Goal: Task Accomplishment & Management: Use online tool/utility

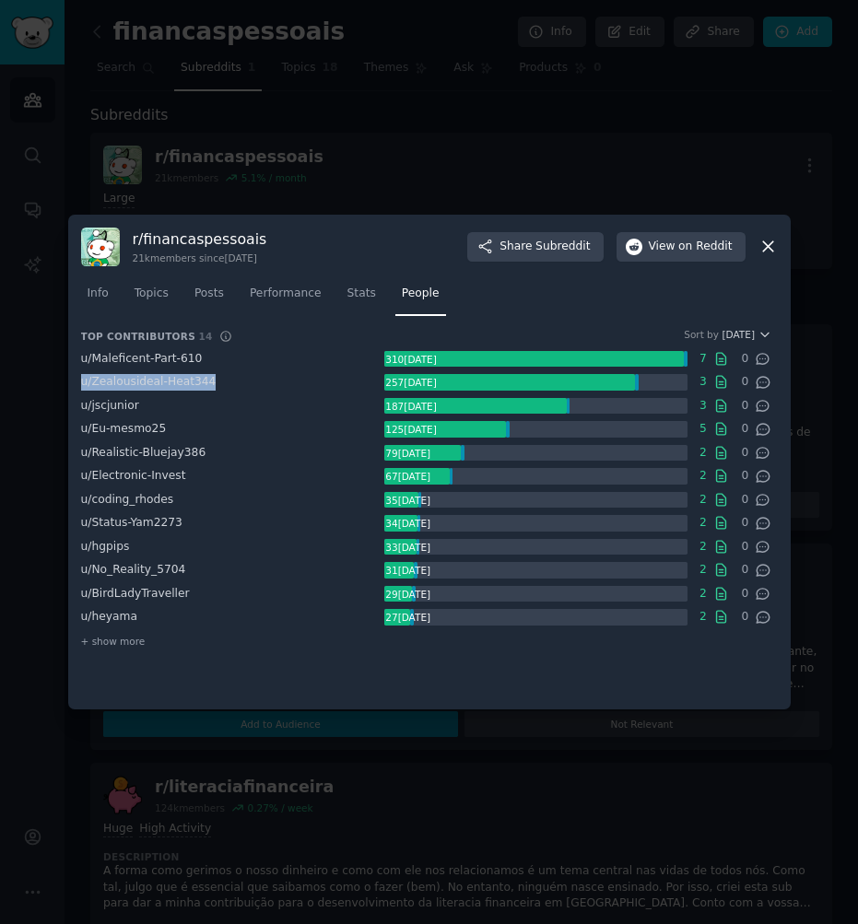
drag, startPoint x: 219, startPoint y: 379, endPoint x: 68, endPoint y: 379, distance: 151.1
click at [68, 379] on div "r/ financaspessoais 21k members since [DATE] Share Subreddit View on Reddit Inf…" at bounding box center [429, 463] width 722 height 496
click at [215, 397] on div "u/ jscjunior 187 karma 3 0" at bounding box center [426, 406] width 690 height 18
click at [370, 633] on div "+ show more" at bounding box center [426, 641] width 690 height 19
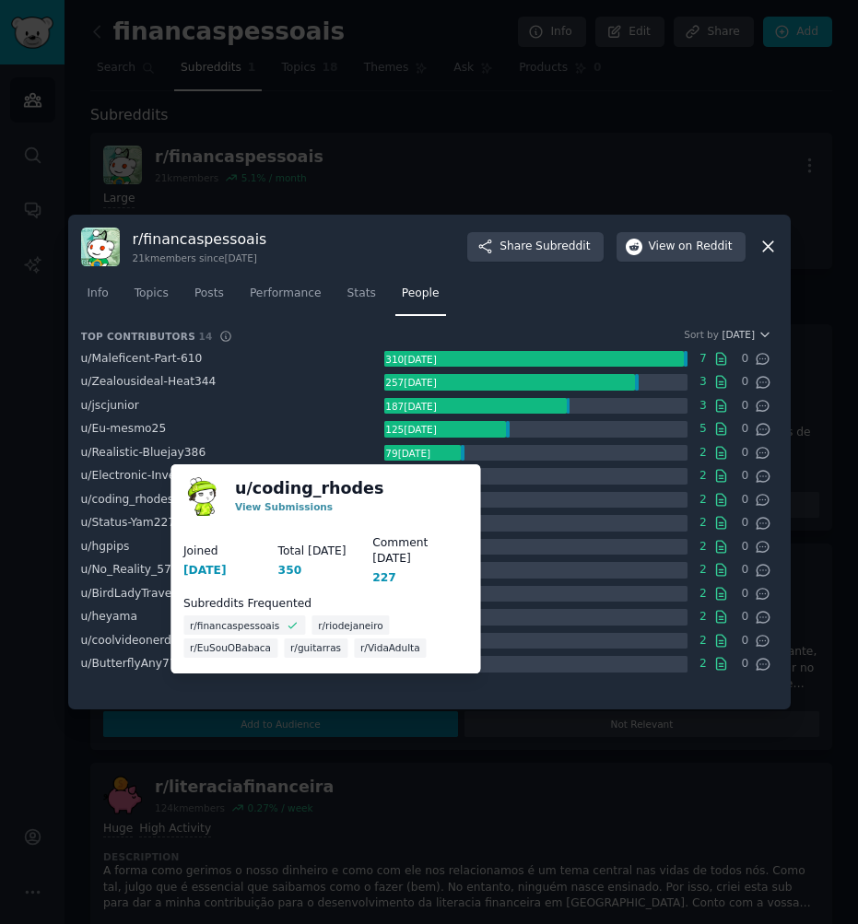
click at [383, 641] on span "r/VidaAdulta" at bounding box center [390, 647] width 60 height 13
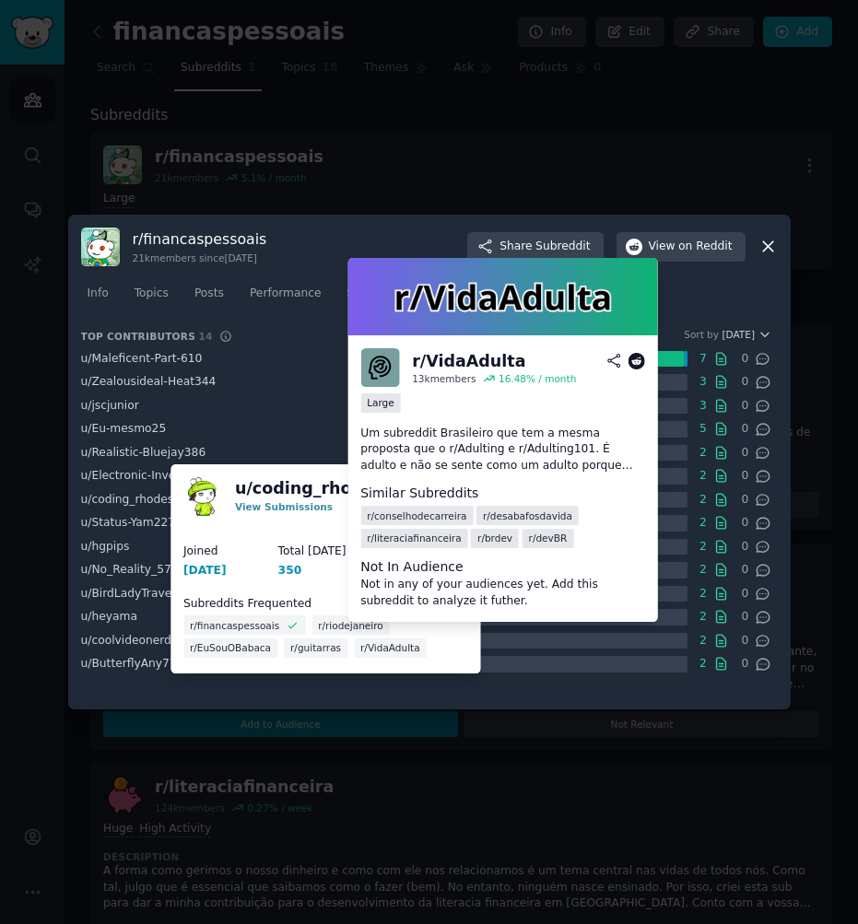
click at [615, 358] on icon at bounding box center [613, 361] width 17 height 17
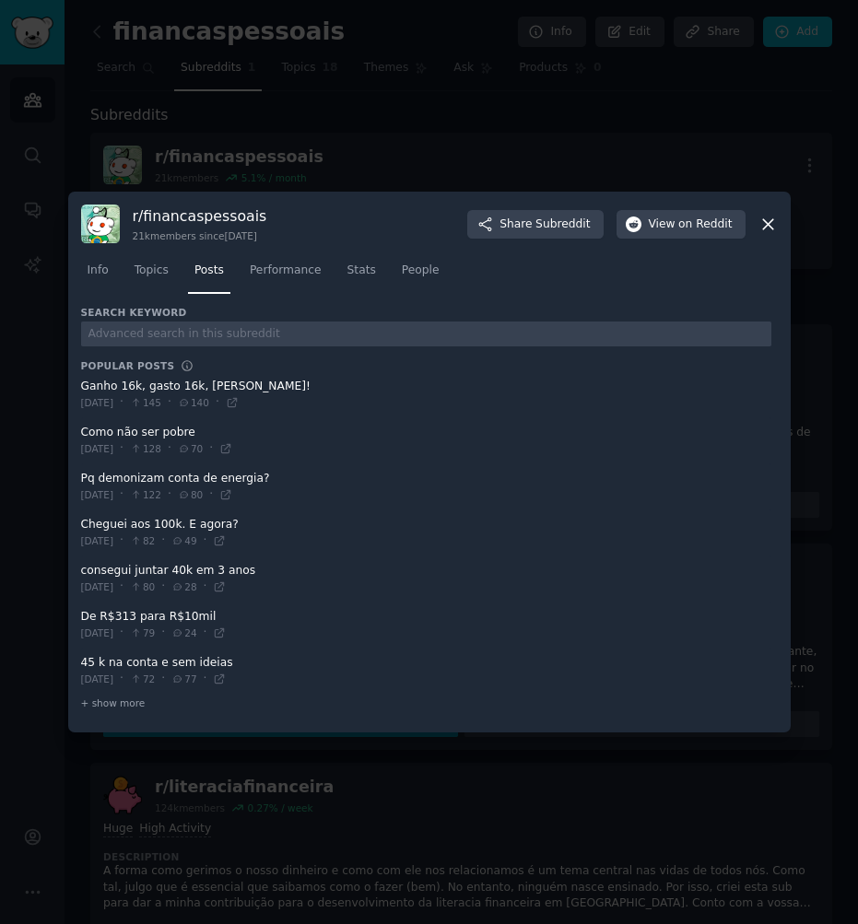
click at [93, 134] on div at bounding box center [429, 462] width 858 height 924
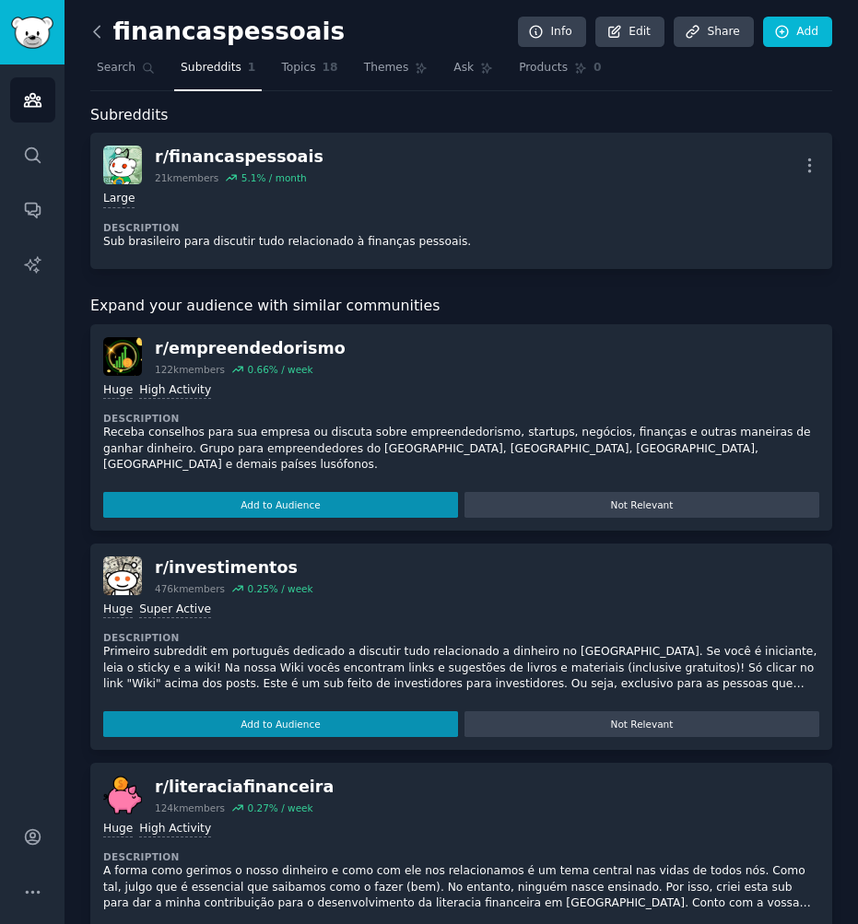
click at [101, 33] on icon at bounding box center [97, 31] width 19 height 19
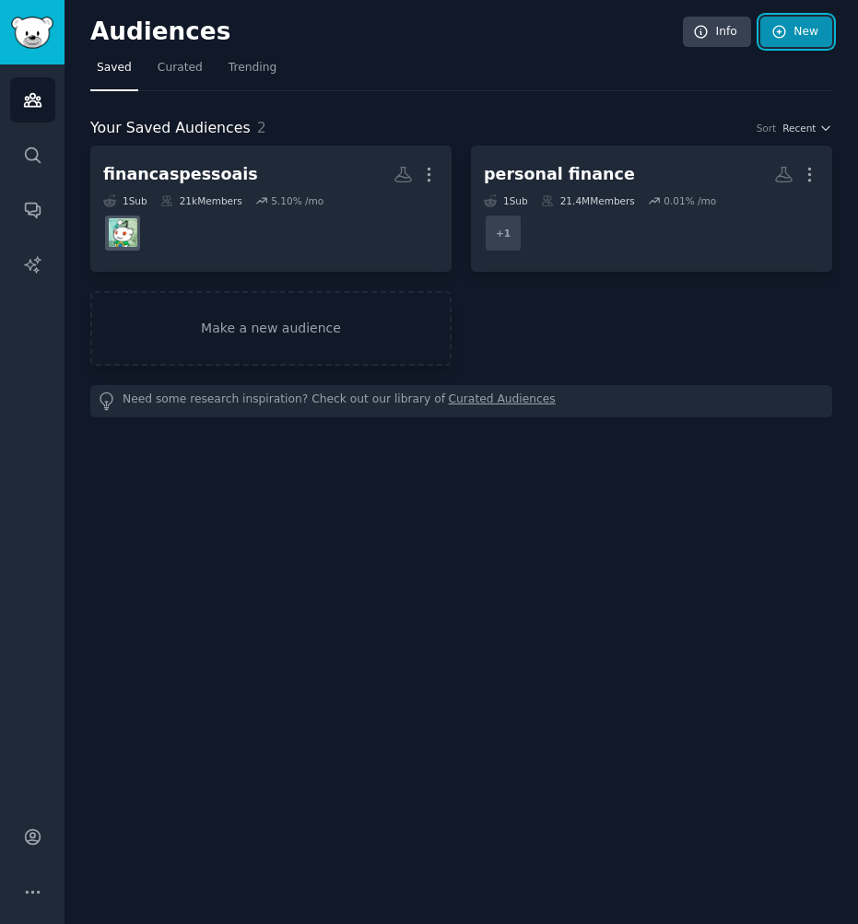
click at [811, 24] on link "New" at bounding box center [796, 32] width 72 height 31
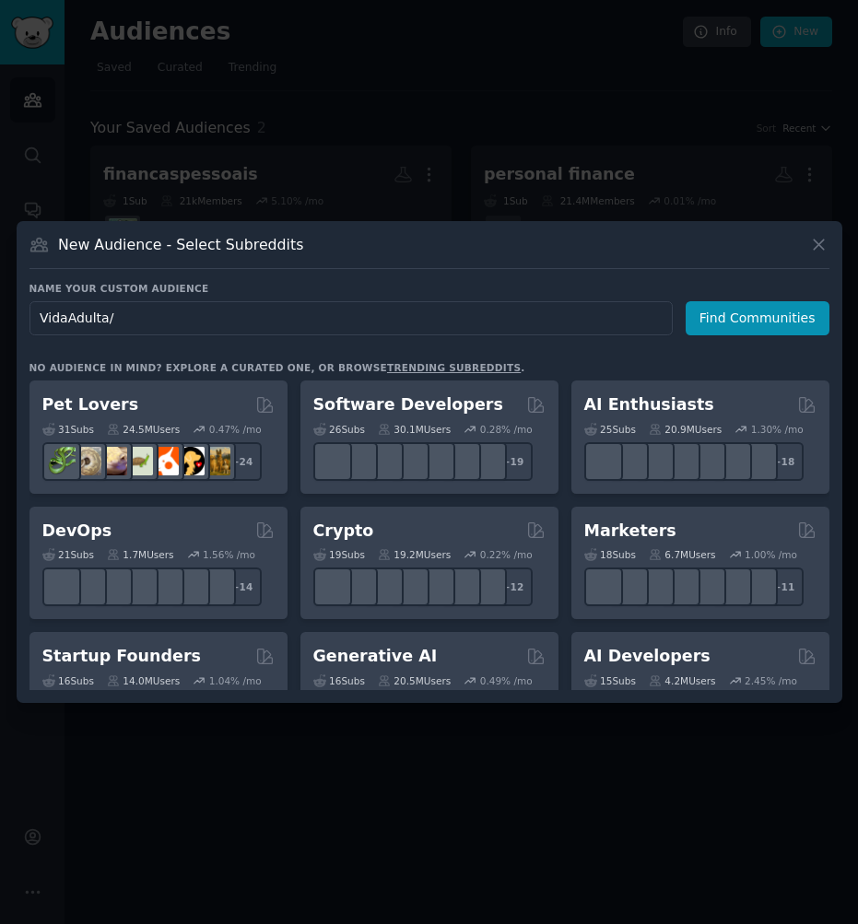
type input "VidaAdulta"
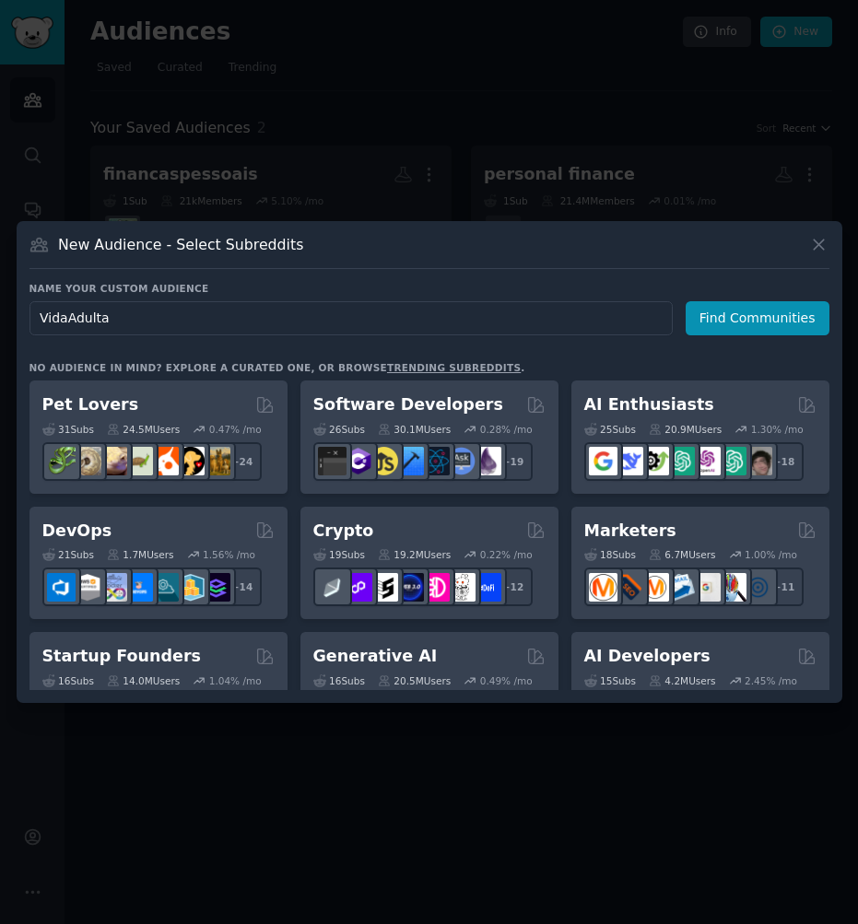
click button "Find Communities" at bounding box center [757, 318] width 144 height 34
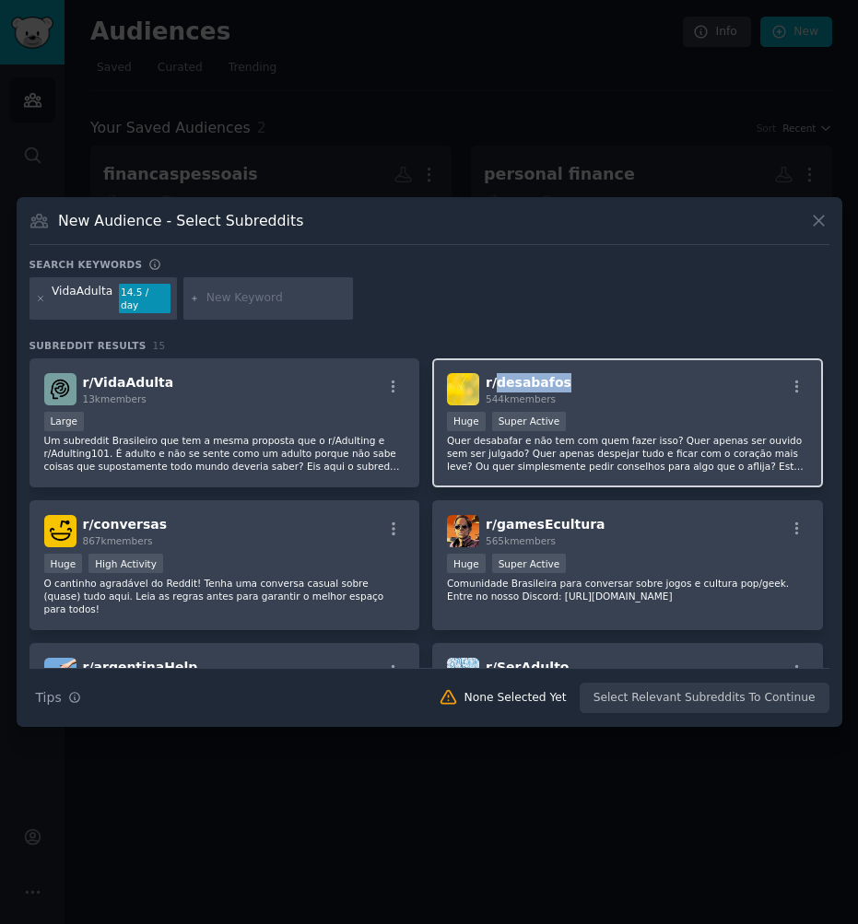
click at [515, 375] on span "r/ desabafos" at bounding box center [528, 382] width 86 height 15
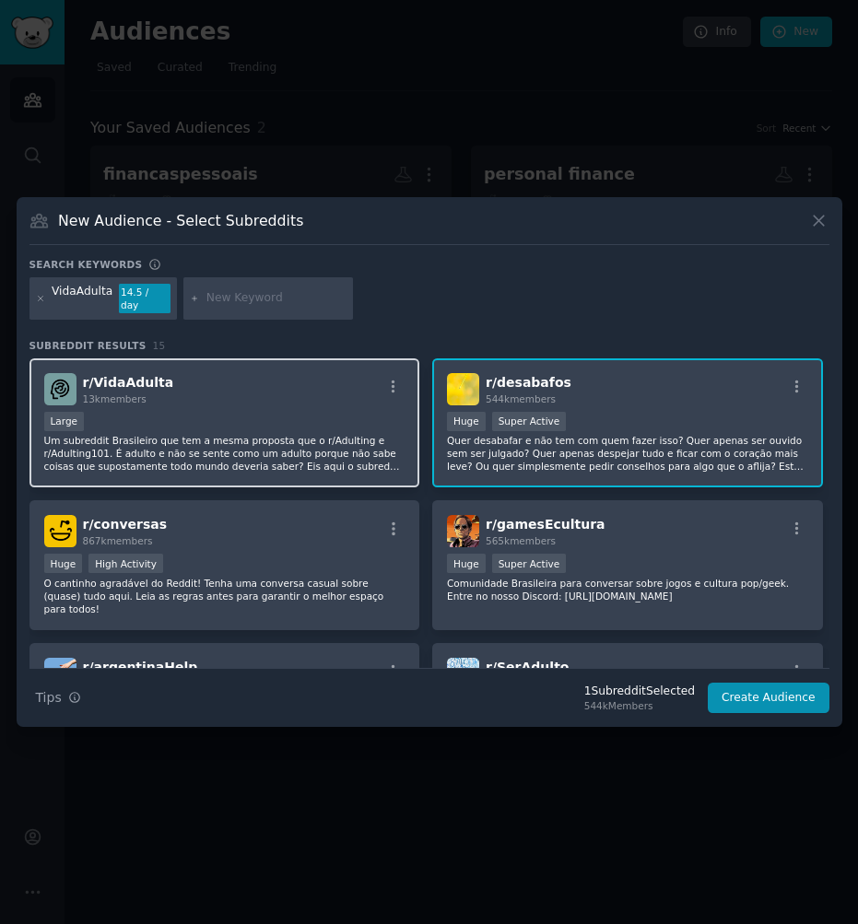
click at [311, 412] on div "Large" at bounding box center [224, 423] width 361 height 23
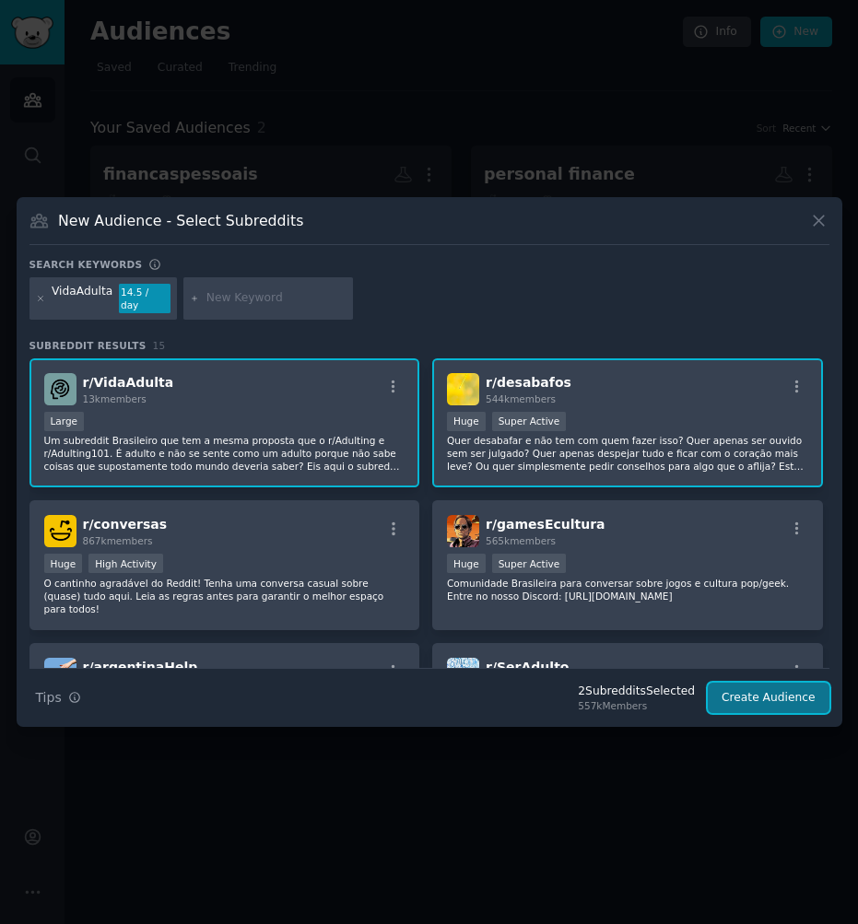
click at [786, 686] on button "Create Audience" at bounding box center [768, 698] width 122 height 31
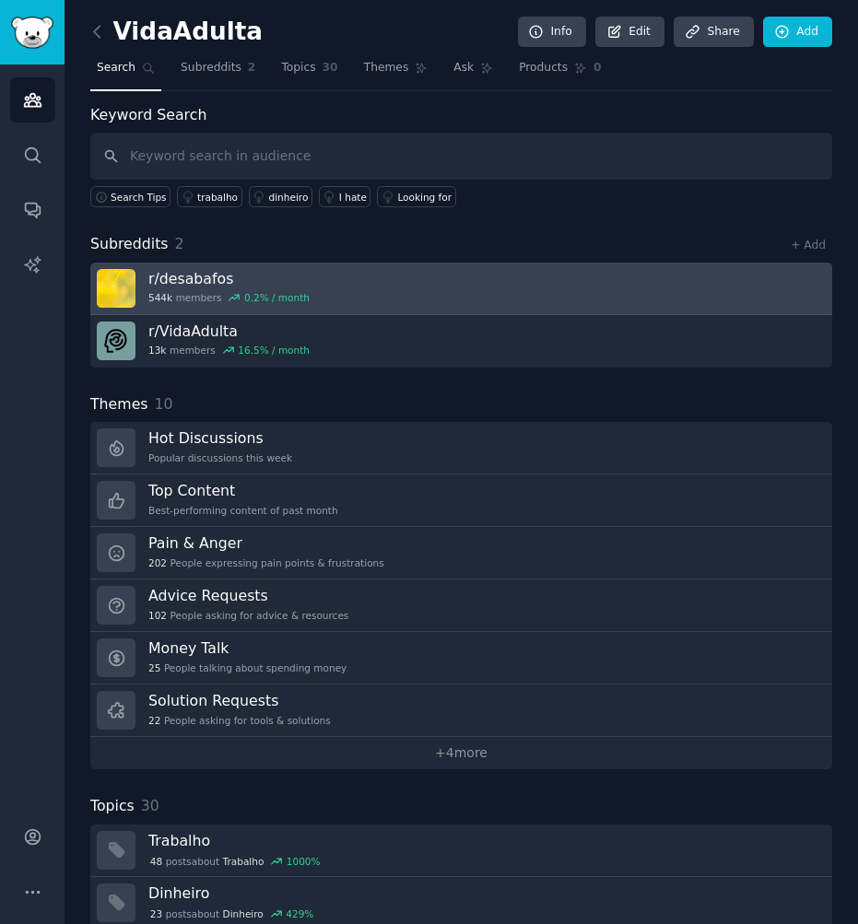
click at [208, 272] on h3 "r/ desabafos" at bounding box center [228, 278] width 161 height 19
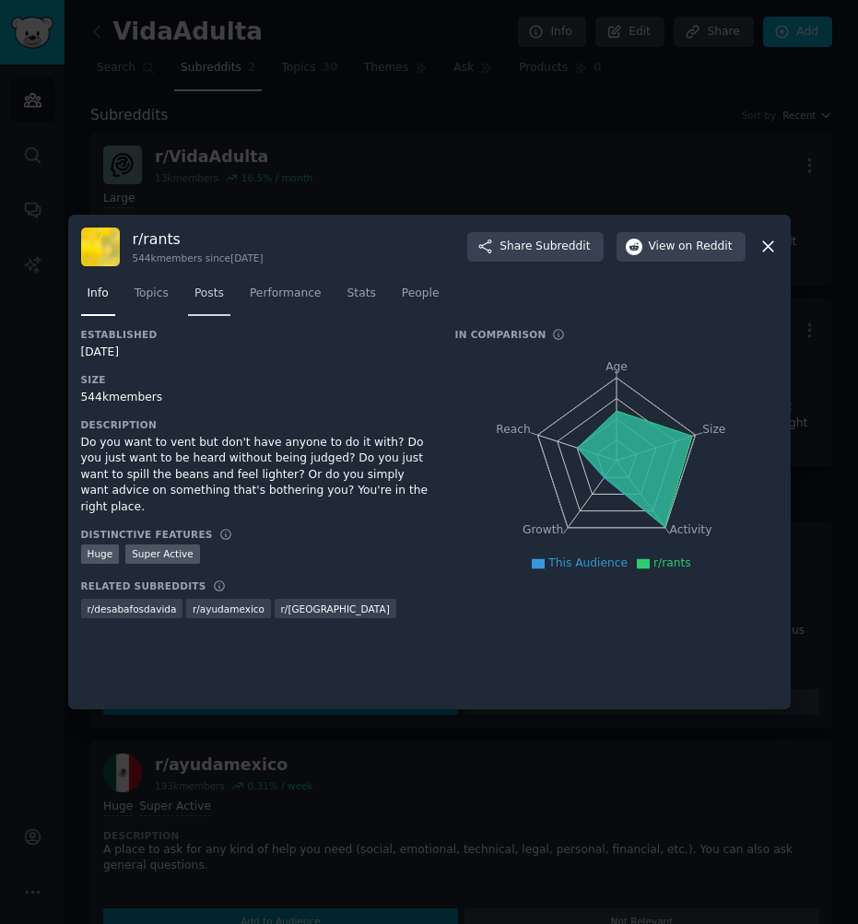
click at [198, 292] on span "Posts" at bounding box center [208, 294] width 29 height 17
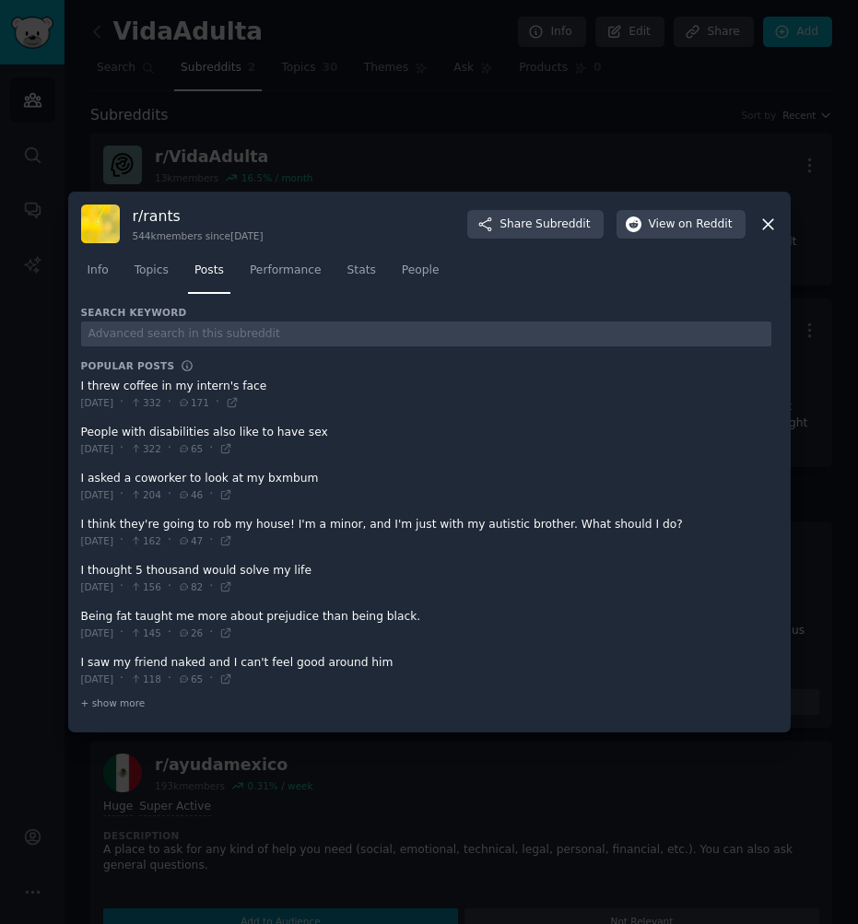
click at [257, 119] on div at bounding box center [429, 462] width 858 height 924
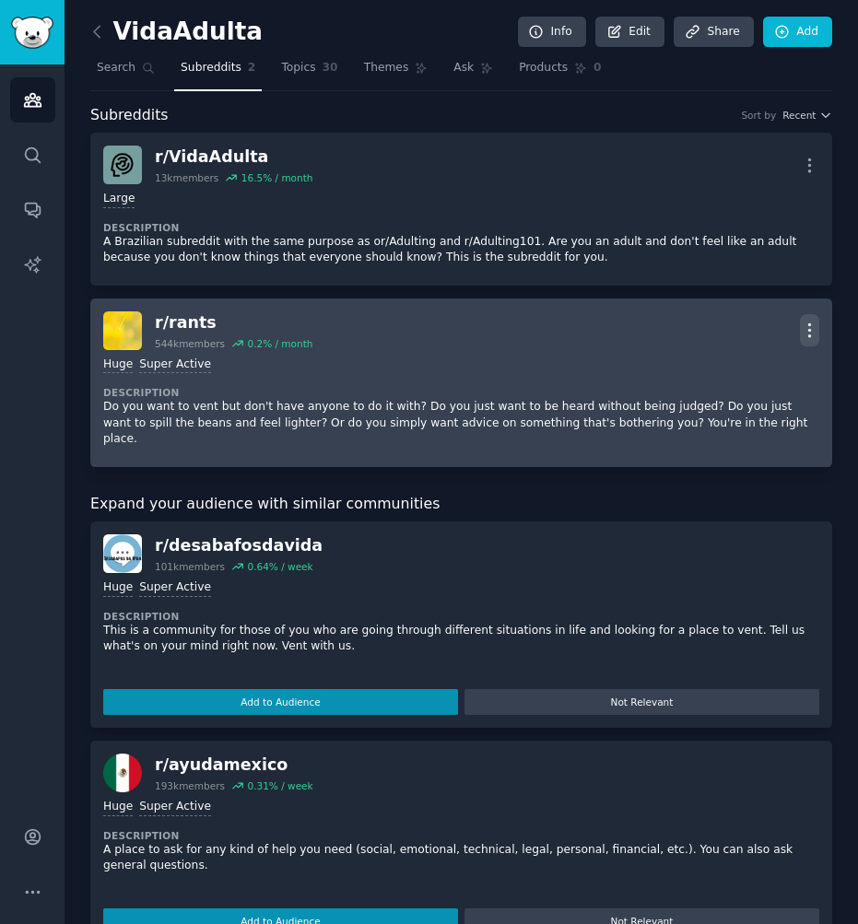
click at [809, 334] on icon "button" at bounding box center [810, 330] width 2 height 13
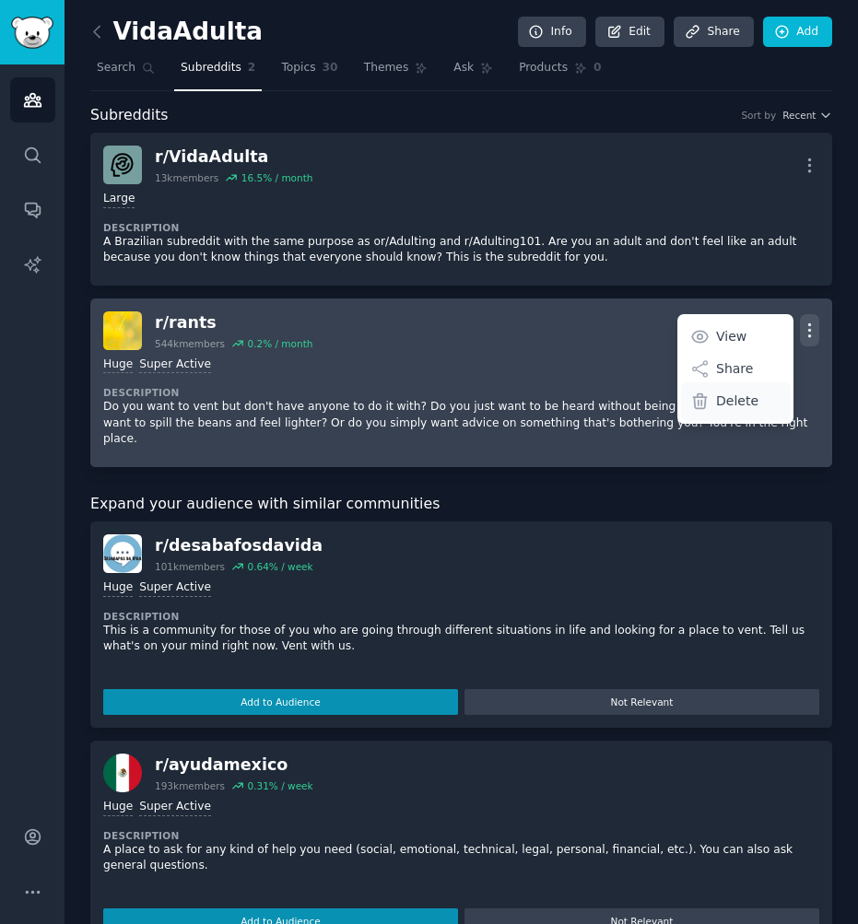
click at [741, 402] on p "Delete" at bounding box center [737, 400] width 42 height 19
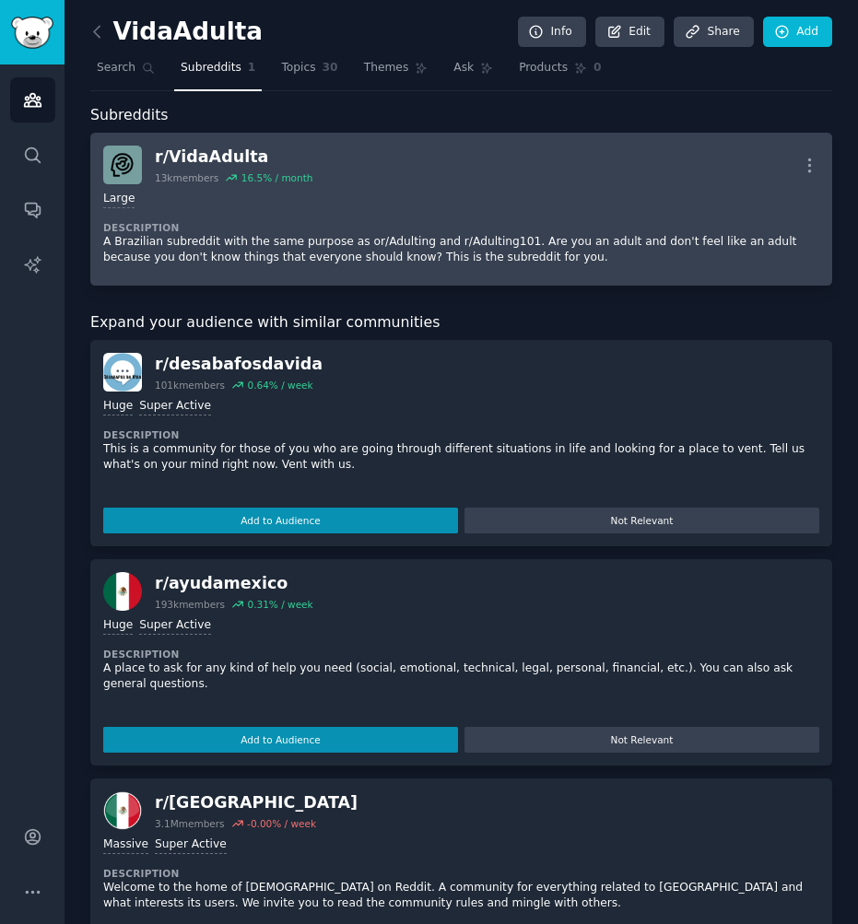
click at [333, 218] on div "Large Description A Brazilian subreddit with the same purpose as or/Adulting an…" at bounding box center [461, 228] width 716 height 88
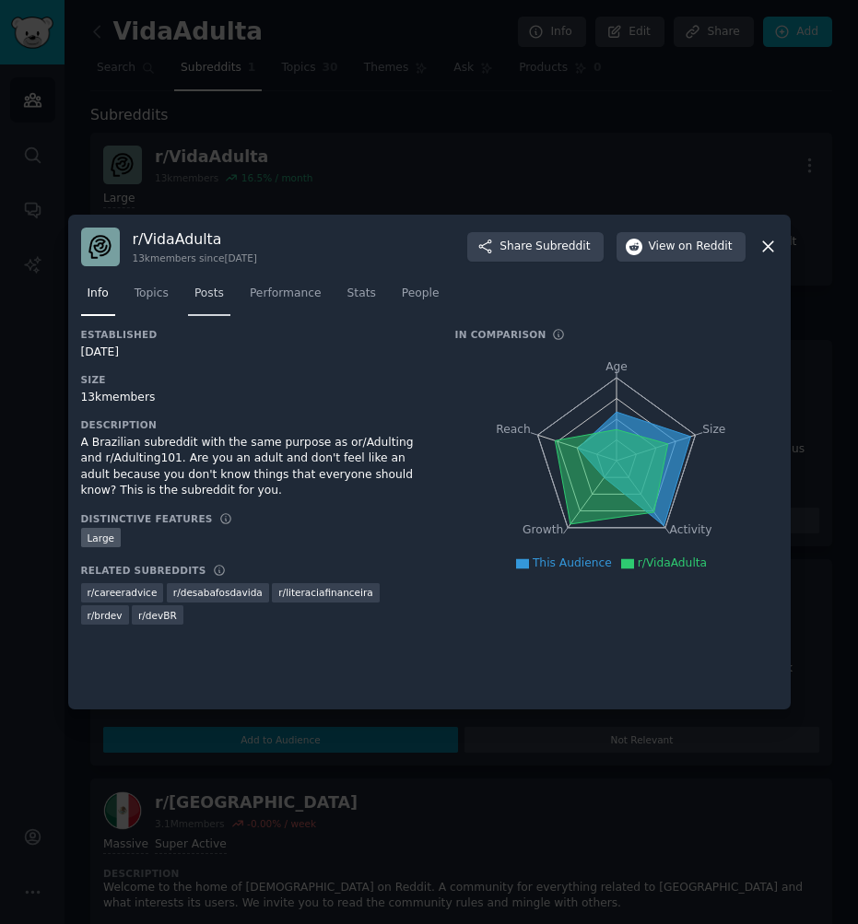
click at [221, 299] on font "Posts" at bounding box center [208, 292] width 29 height 13
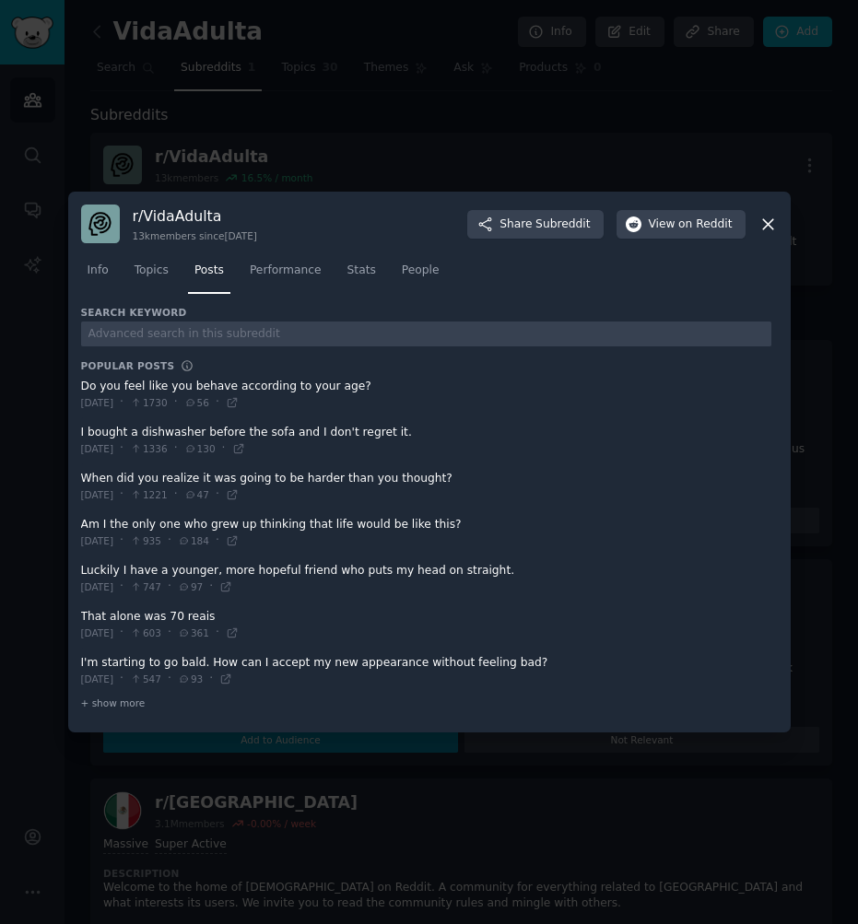
click at [636, 139] on div at bounding box center [429, 462] width 858 height 924
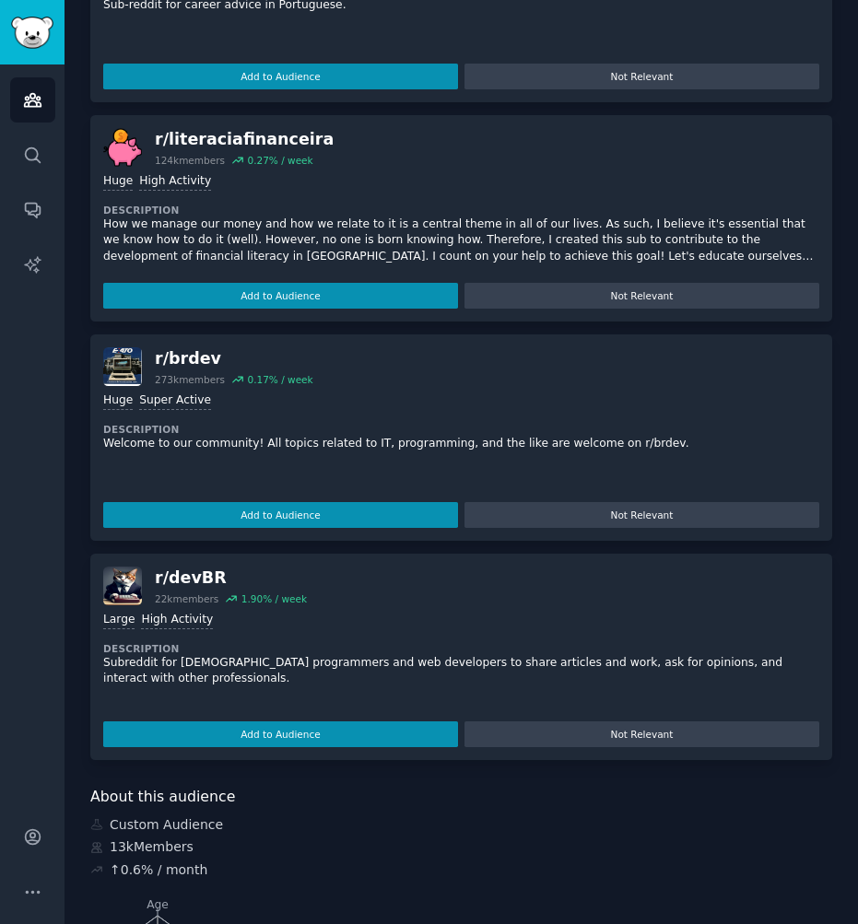
scroll to position [1135, 0]
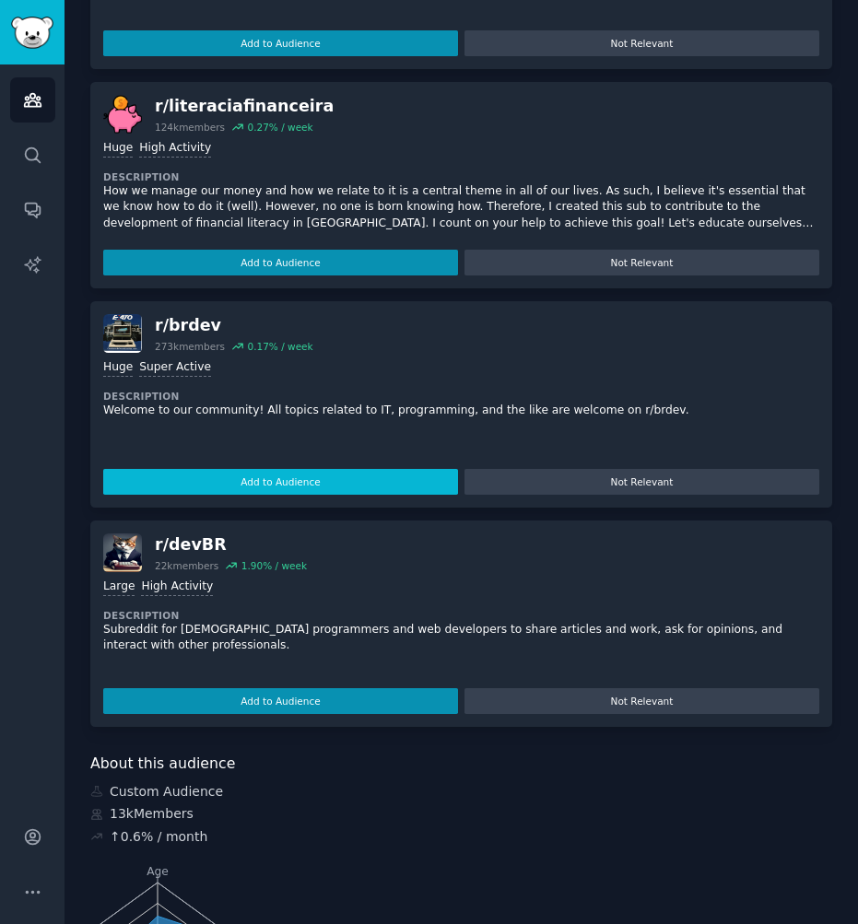
click at [282, 478] on font "Add to Audience" at bounding box center [279, 481] width 79 height 11
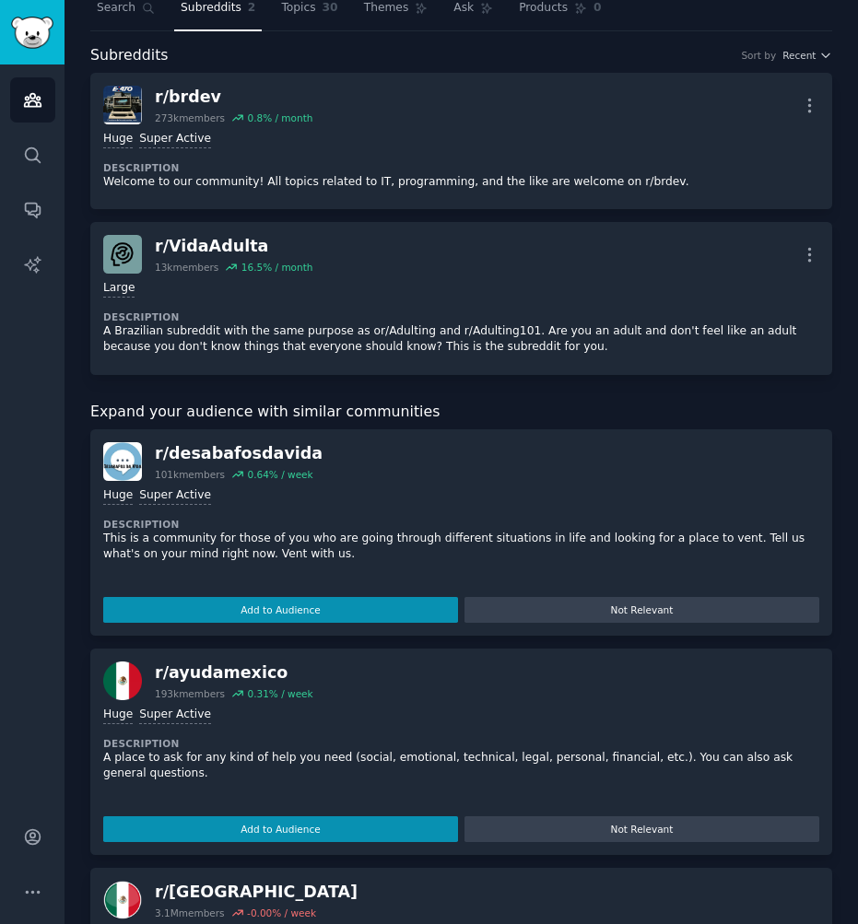
scroll to position [0, 0]
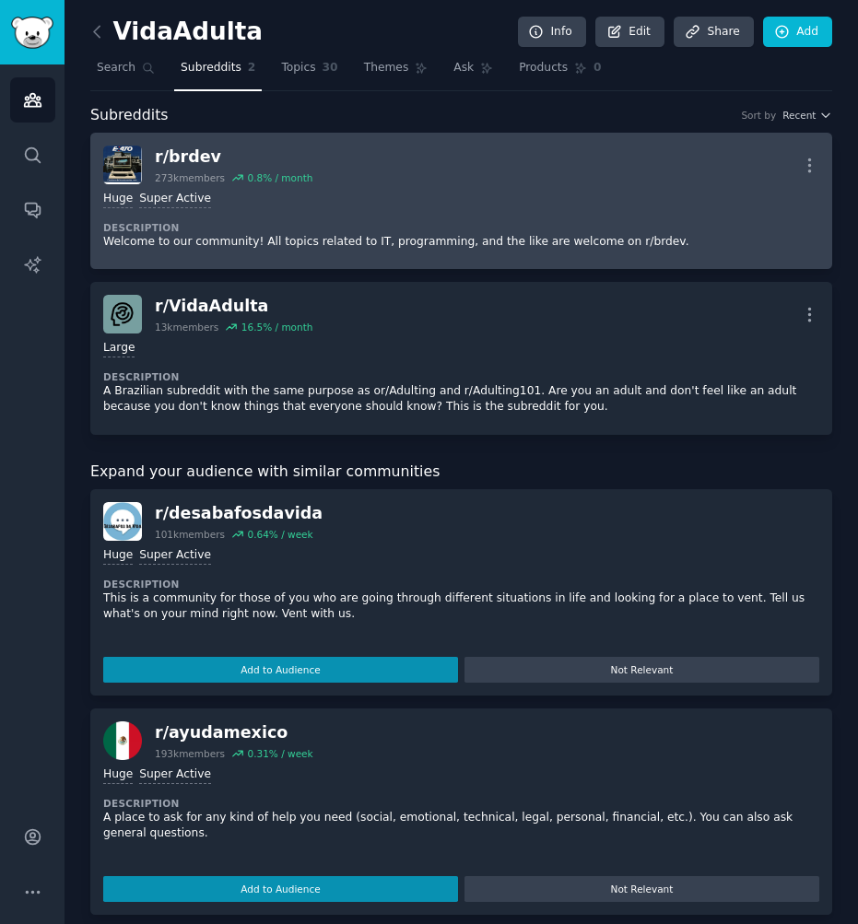
click at [234, 158] on div "r/ brdev" at bounding box center [234, 157] width 158 height 23
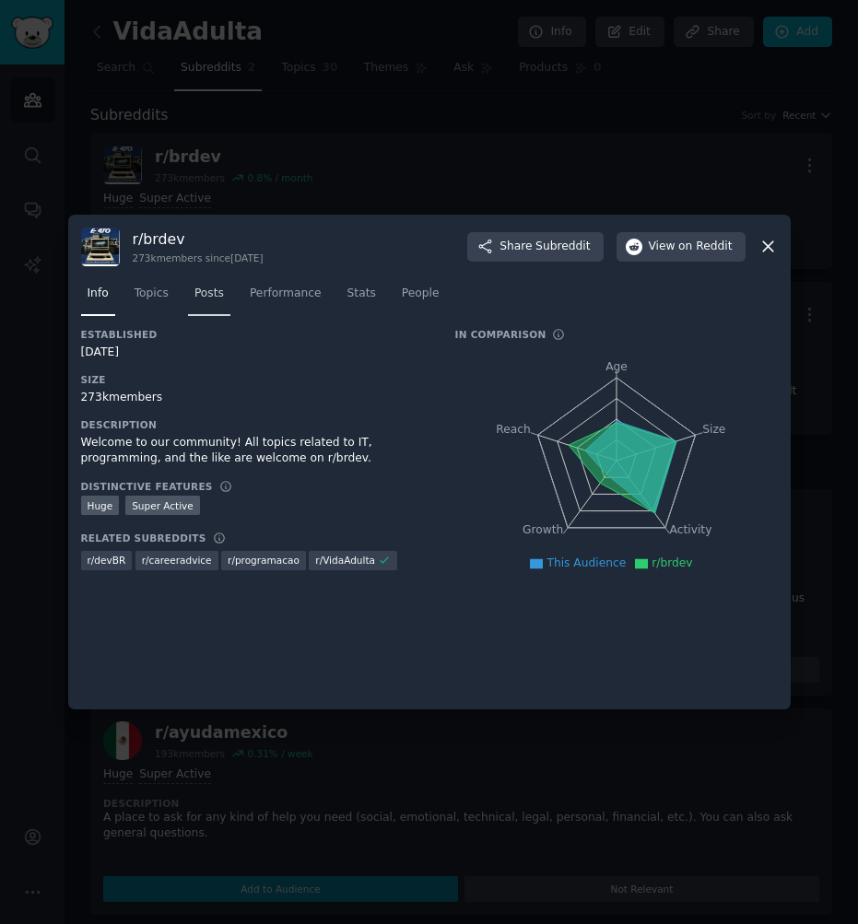
click at [226, 296] on link "Posts" at bounding box center [209, 298] width 42 height 38
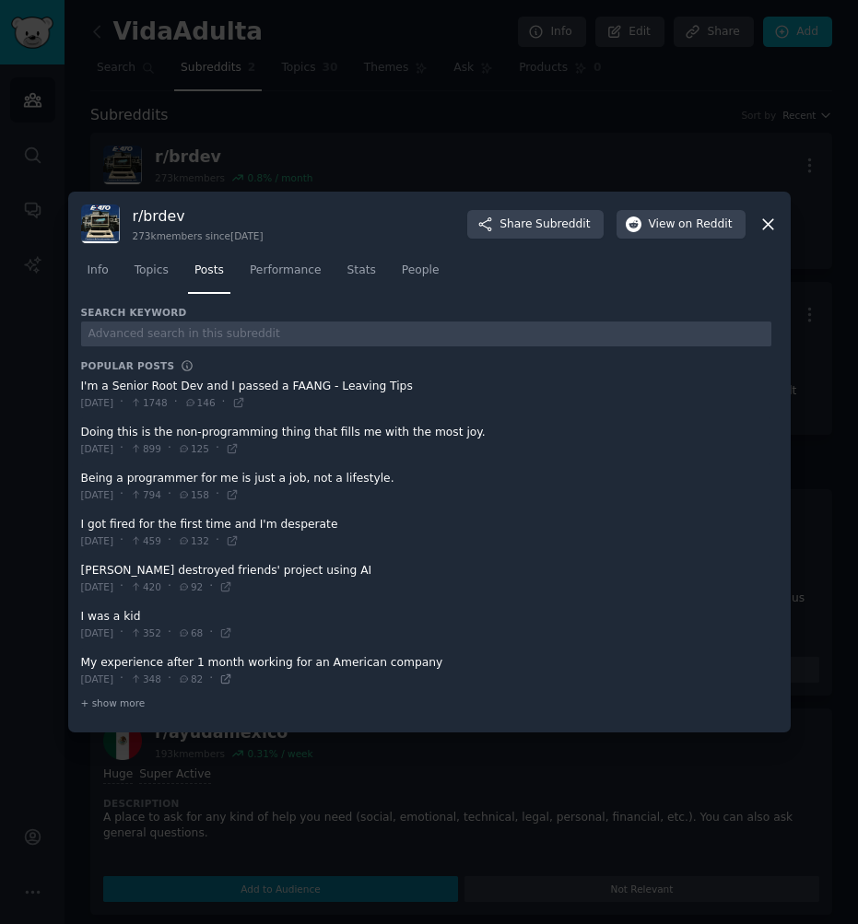
click at [232, 676] on icon at bounding box center [225, 678] width 13 height 13
